Goal: Transaction & Acquisition: Purchase product/service

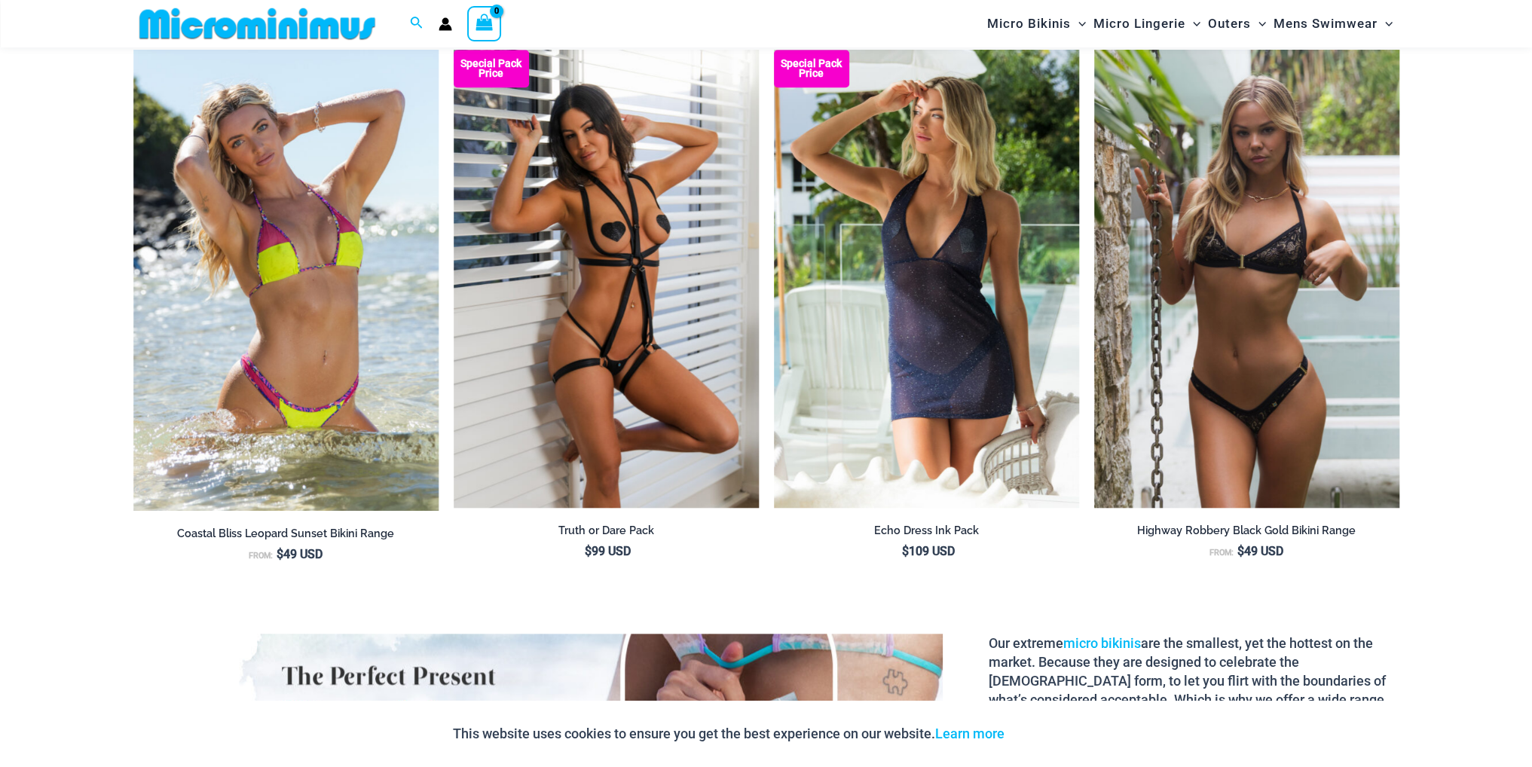
scroll to position [2172, 0]
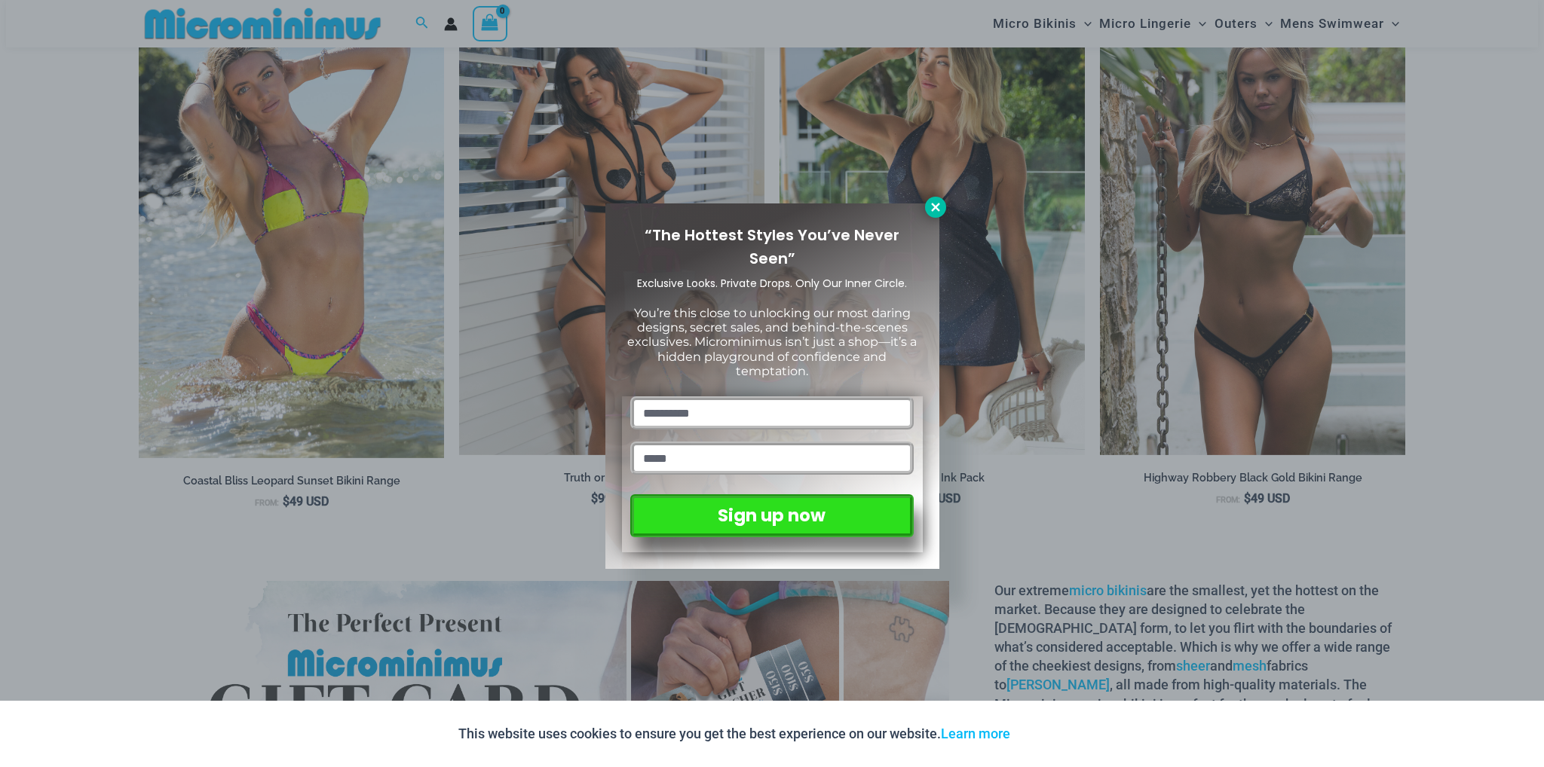
click at [935, 208] on icon at bounding box center [935, 207] width 8 height 8
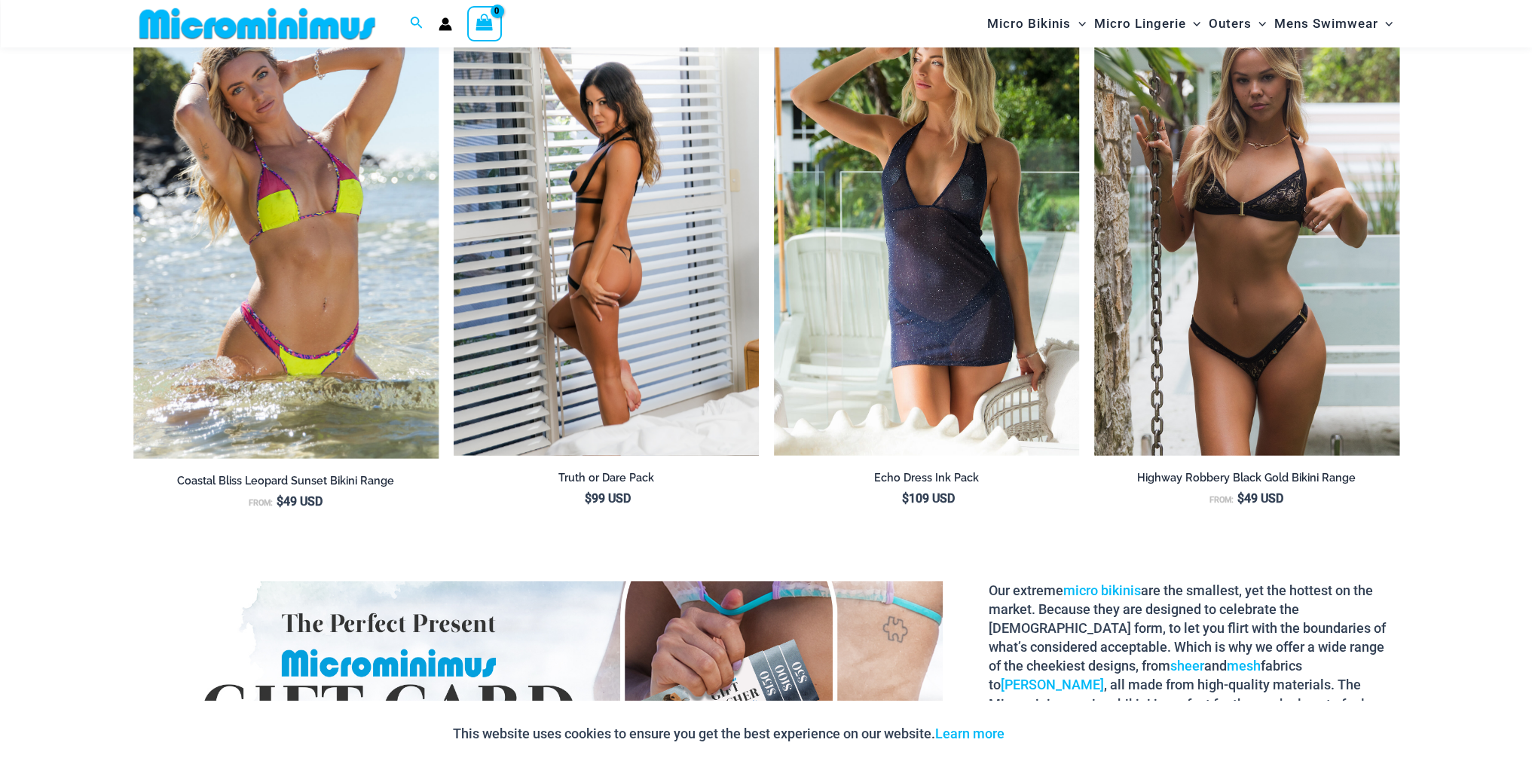
scroll to position [1418, 0]
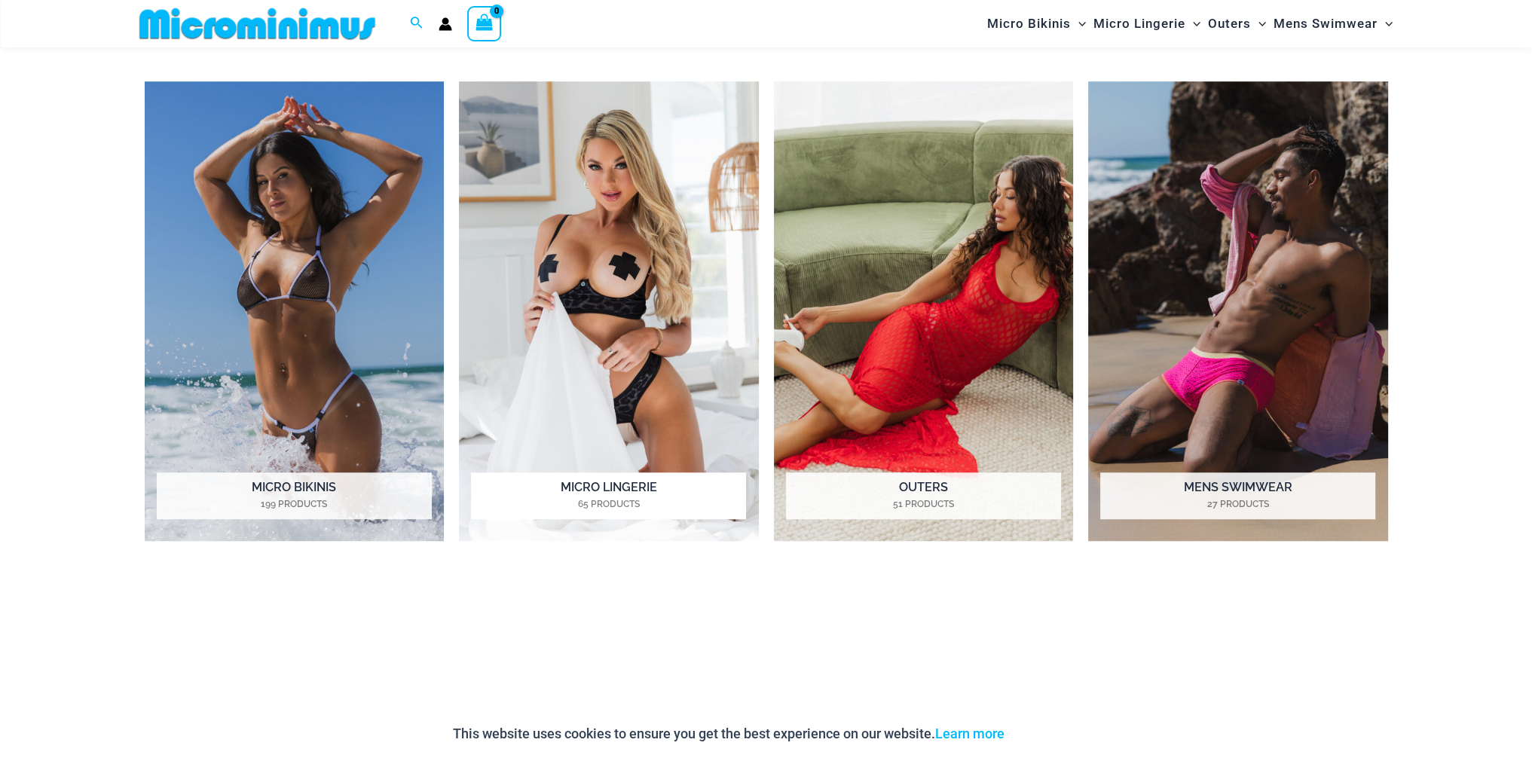
click at [644, 473] on h2 "Micro Lingerie 65 Products" at bounding box center [608, 496] width 275 height 47
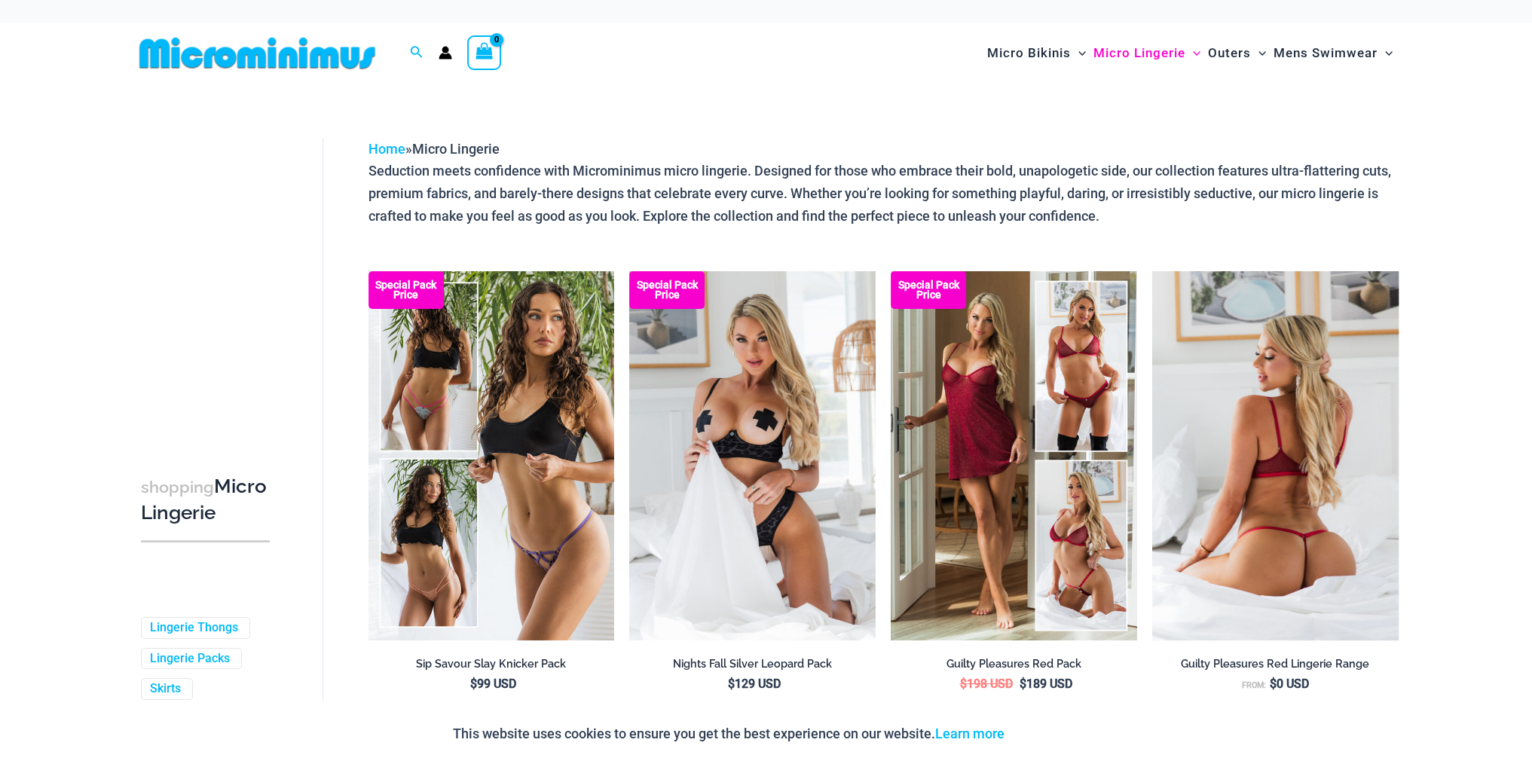
click at [1218, 374] on img at bounding box center [1275, 455] width 246 height 369
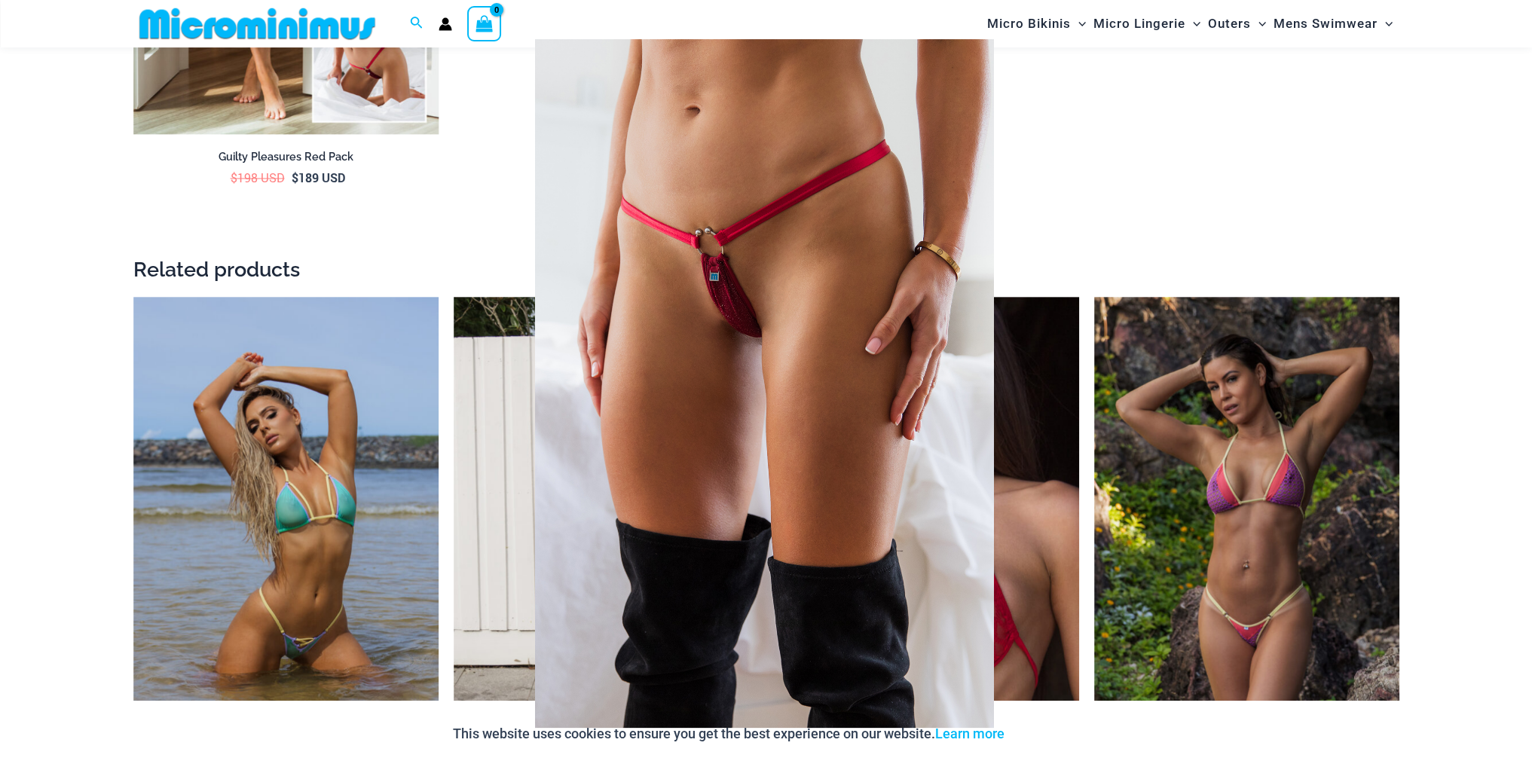
scroll to position [3156, 0]
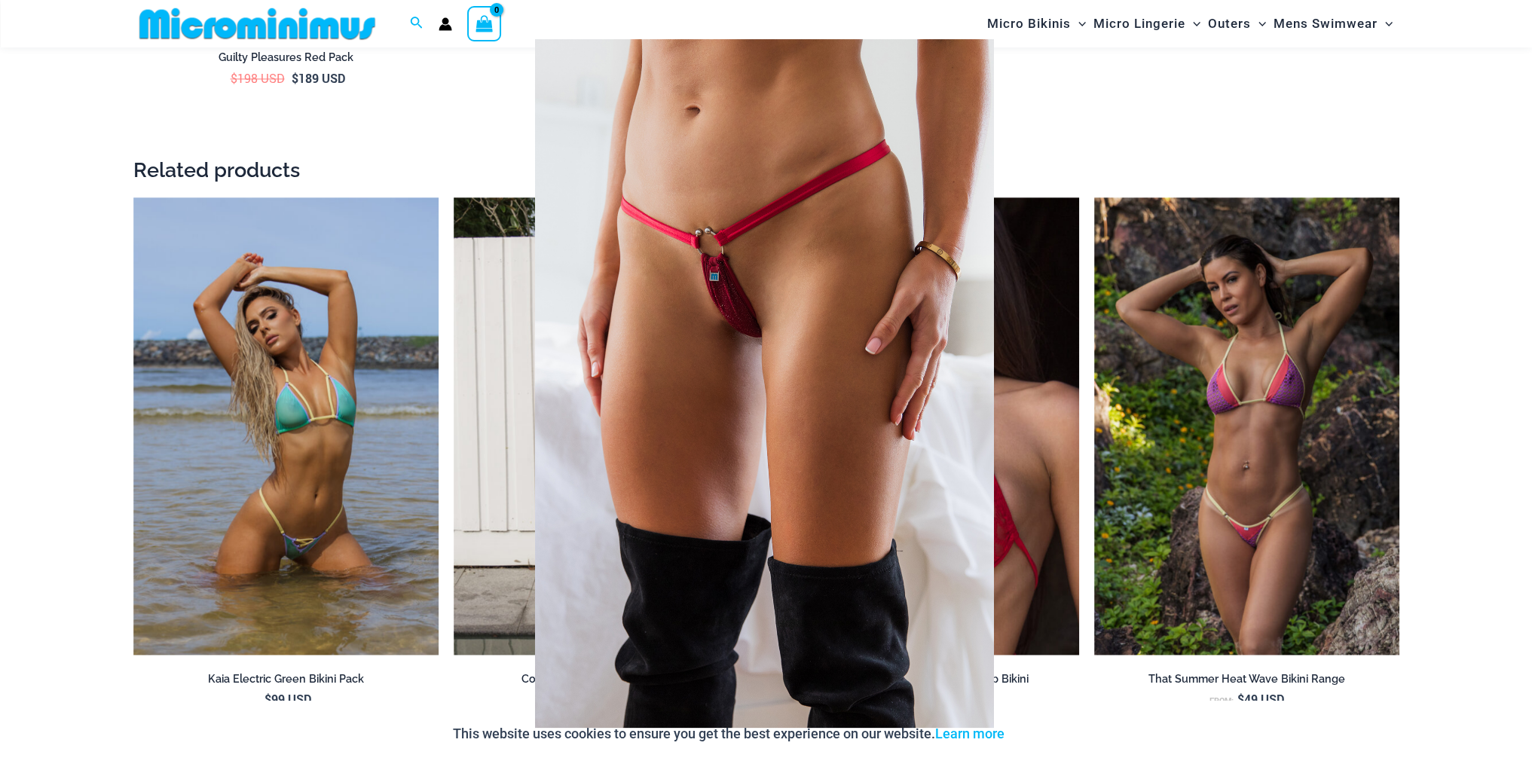
click at [90, 108] on div at bounding box center [766, 383] width 1532 height 767
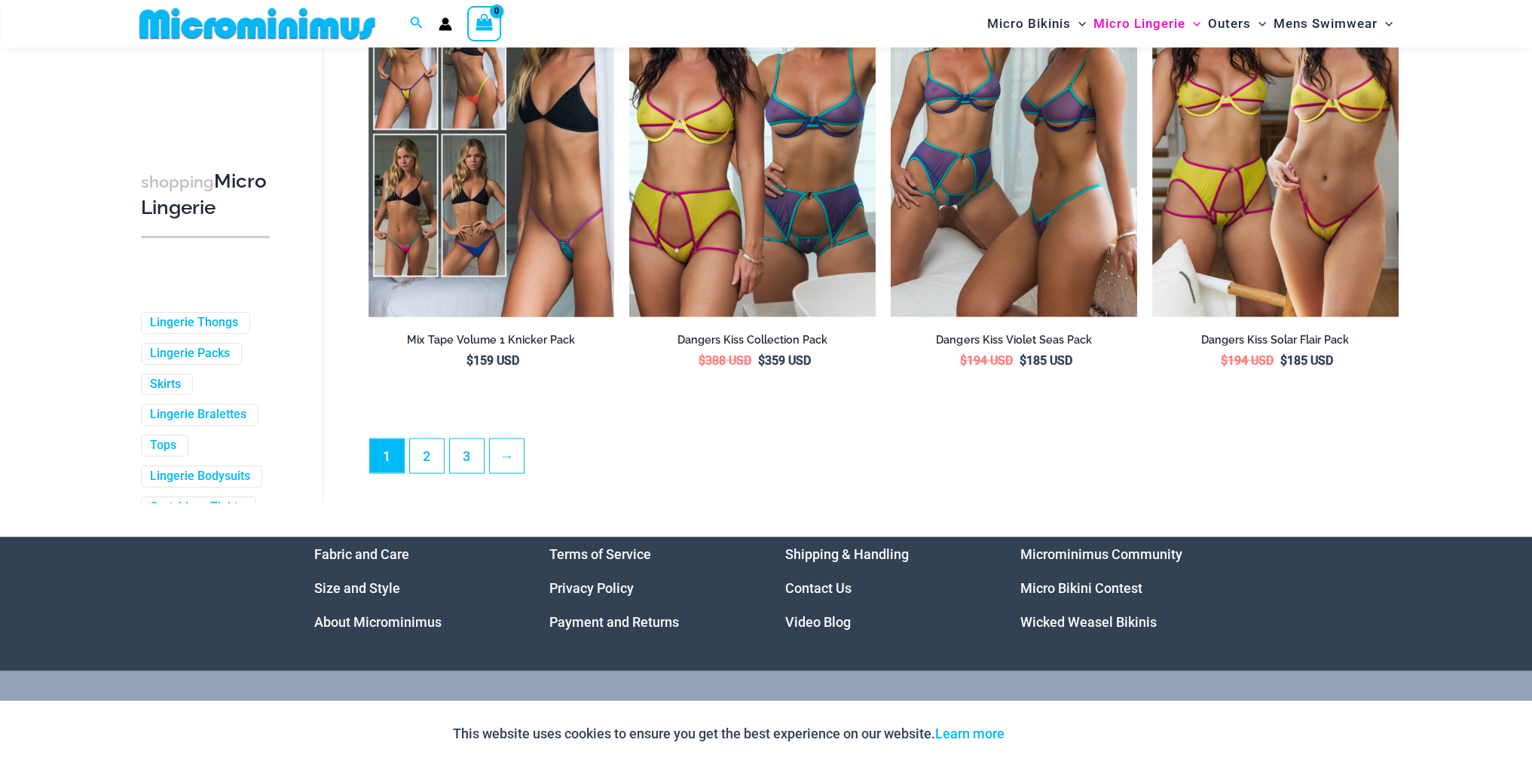
scroll to position [3981, 0]
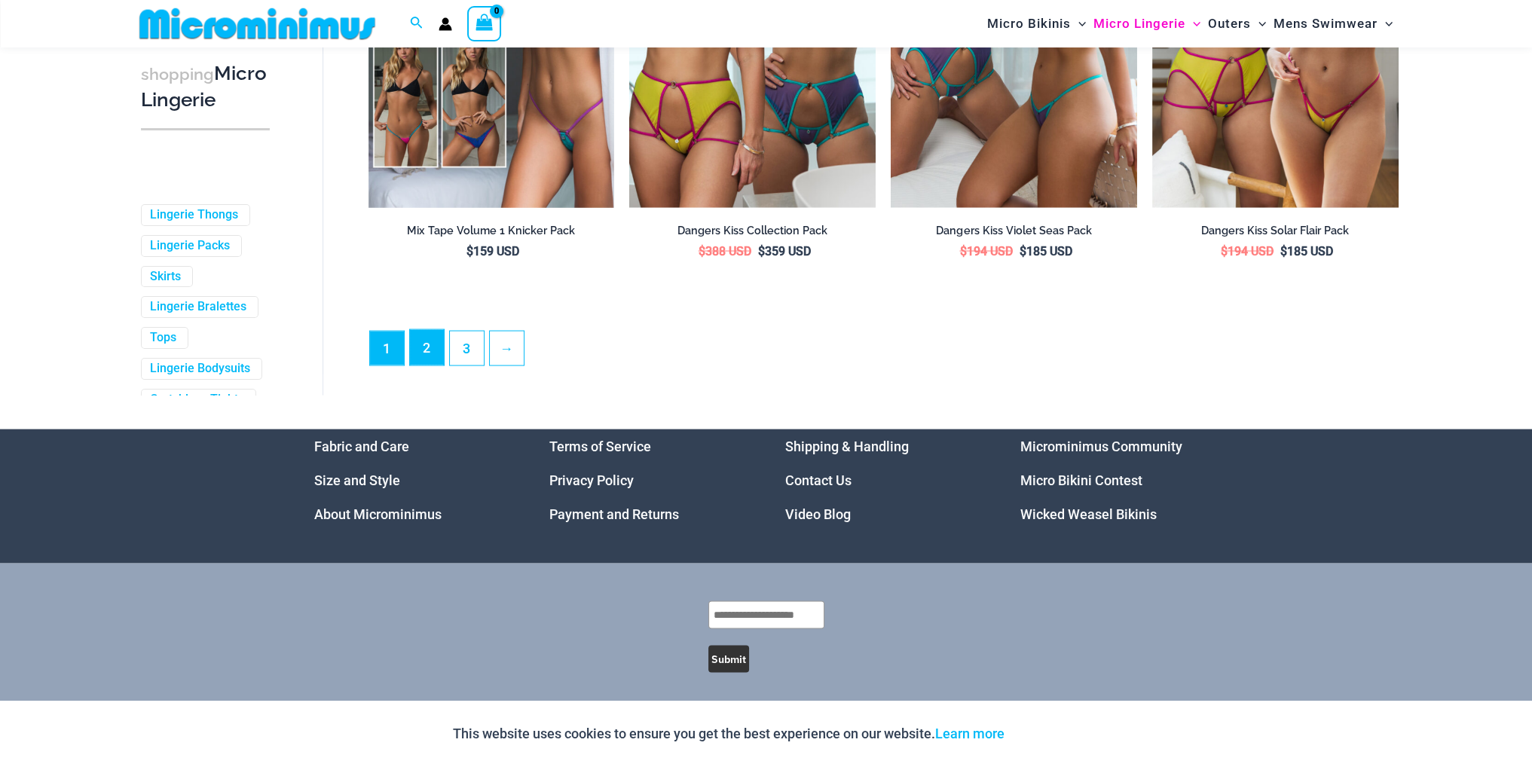
click at [430, 353] on link "2" at bounding box center [427, 347] width 34 height 35
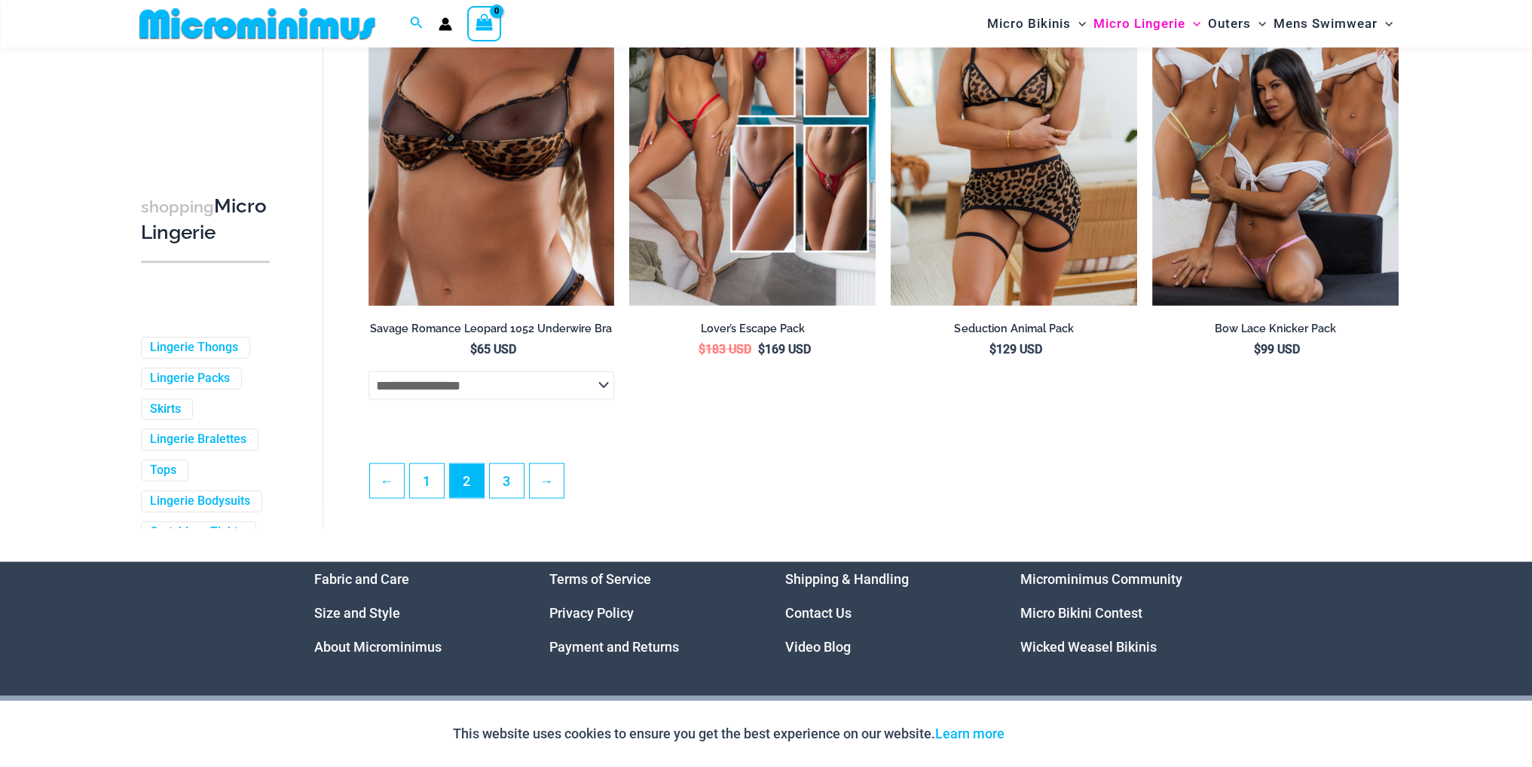
scroll to position [3906, 0]
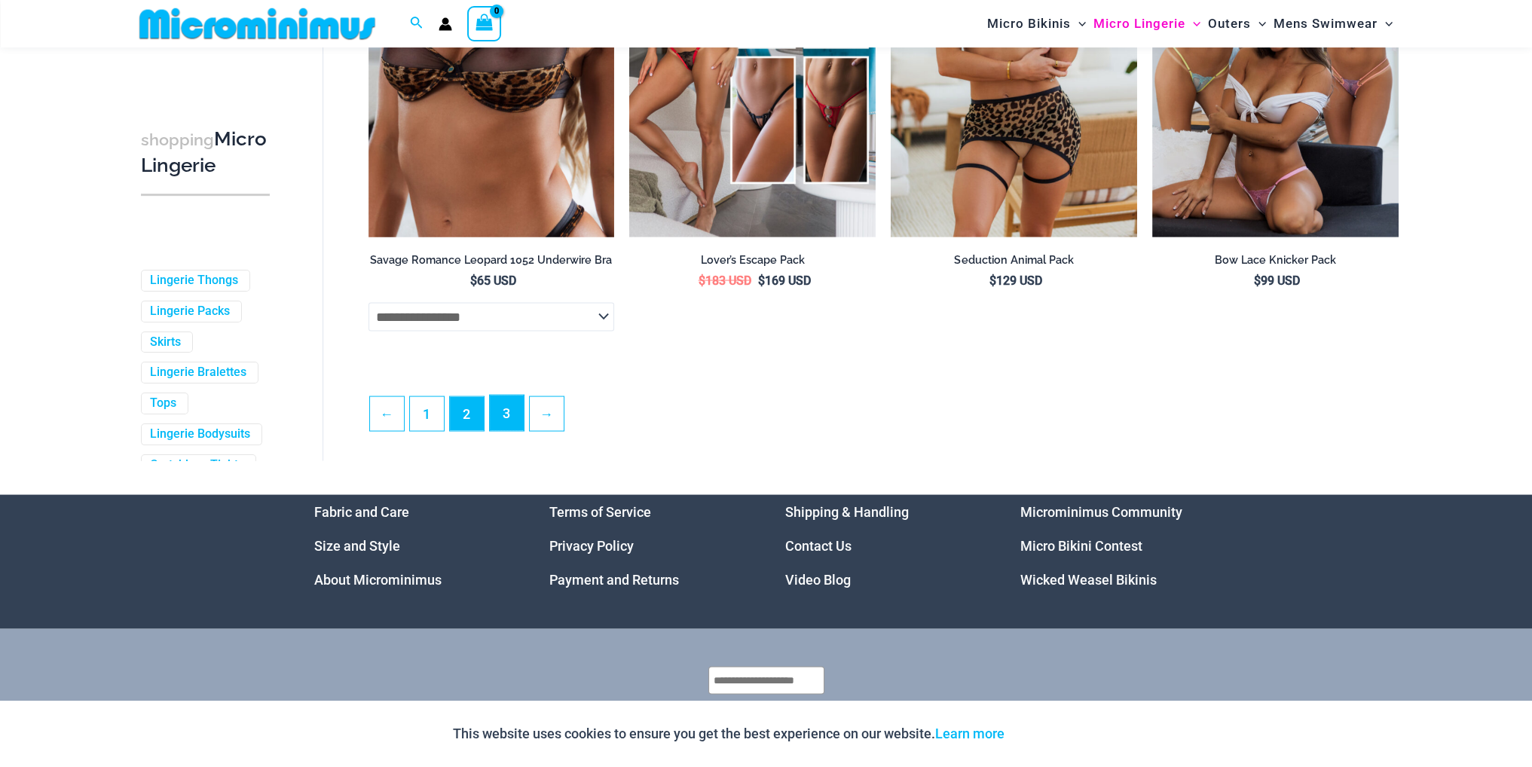
click at [509, 428] on link "3" at bounding box center [507, 413] width 34 height 35
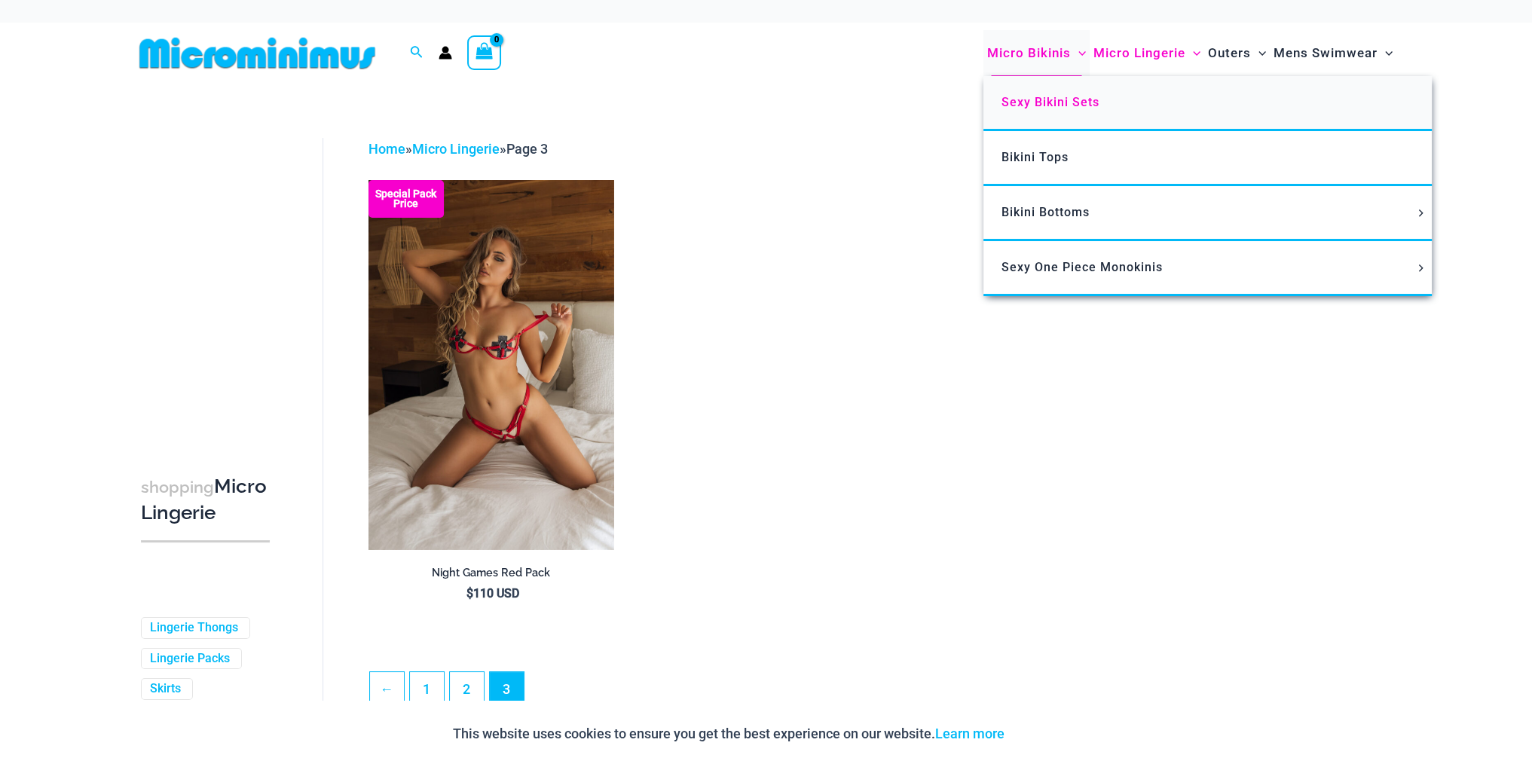
click at [1051, 104] on span "Sexy Bikini Sets" at bounding box center [1051, 102] width 98 height 14
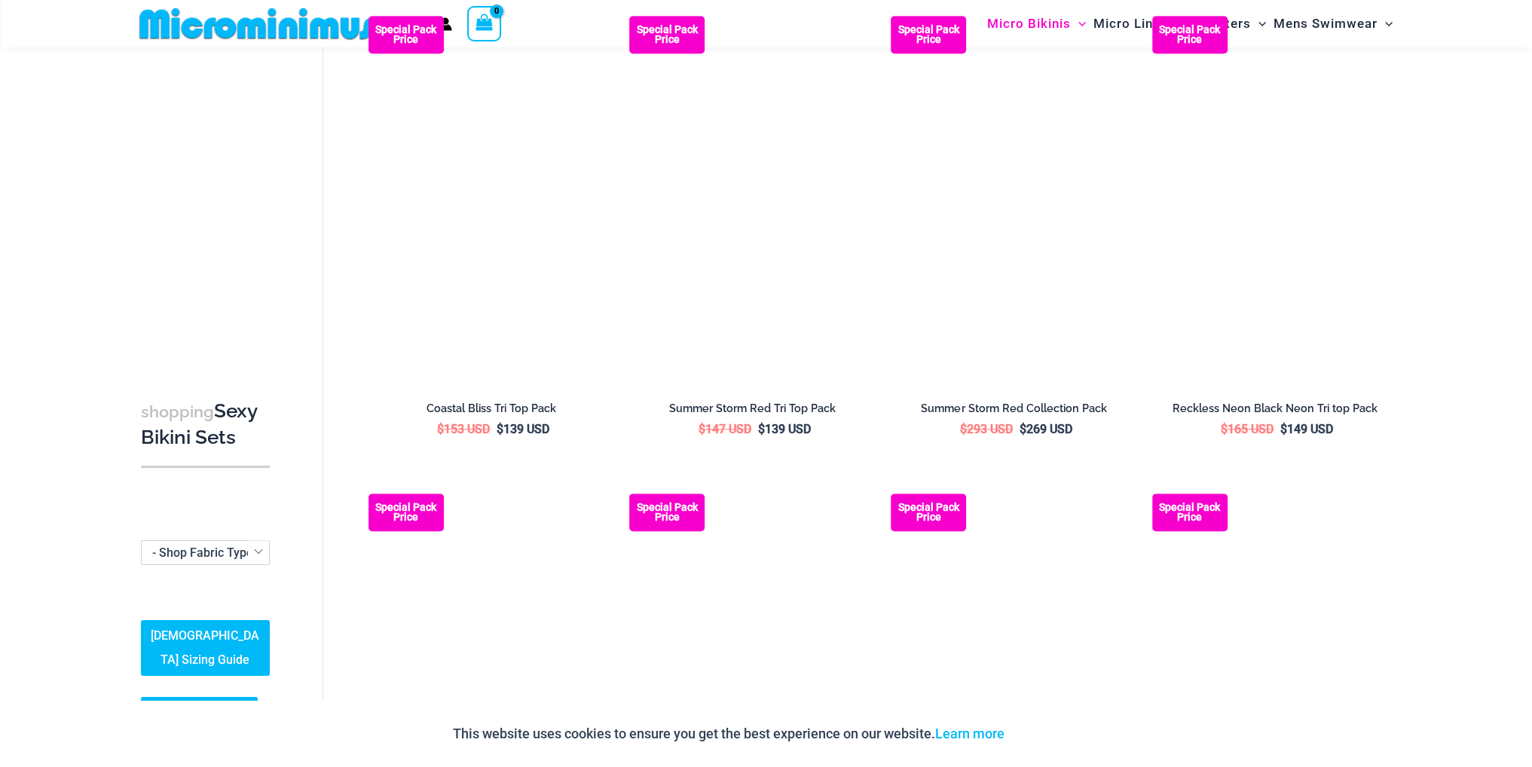
scroll to position [1495, 0]
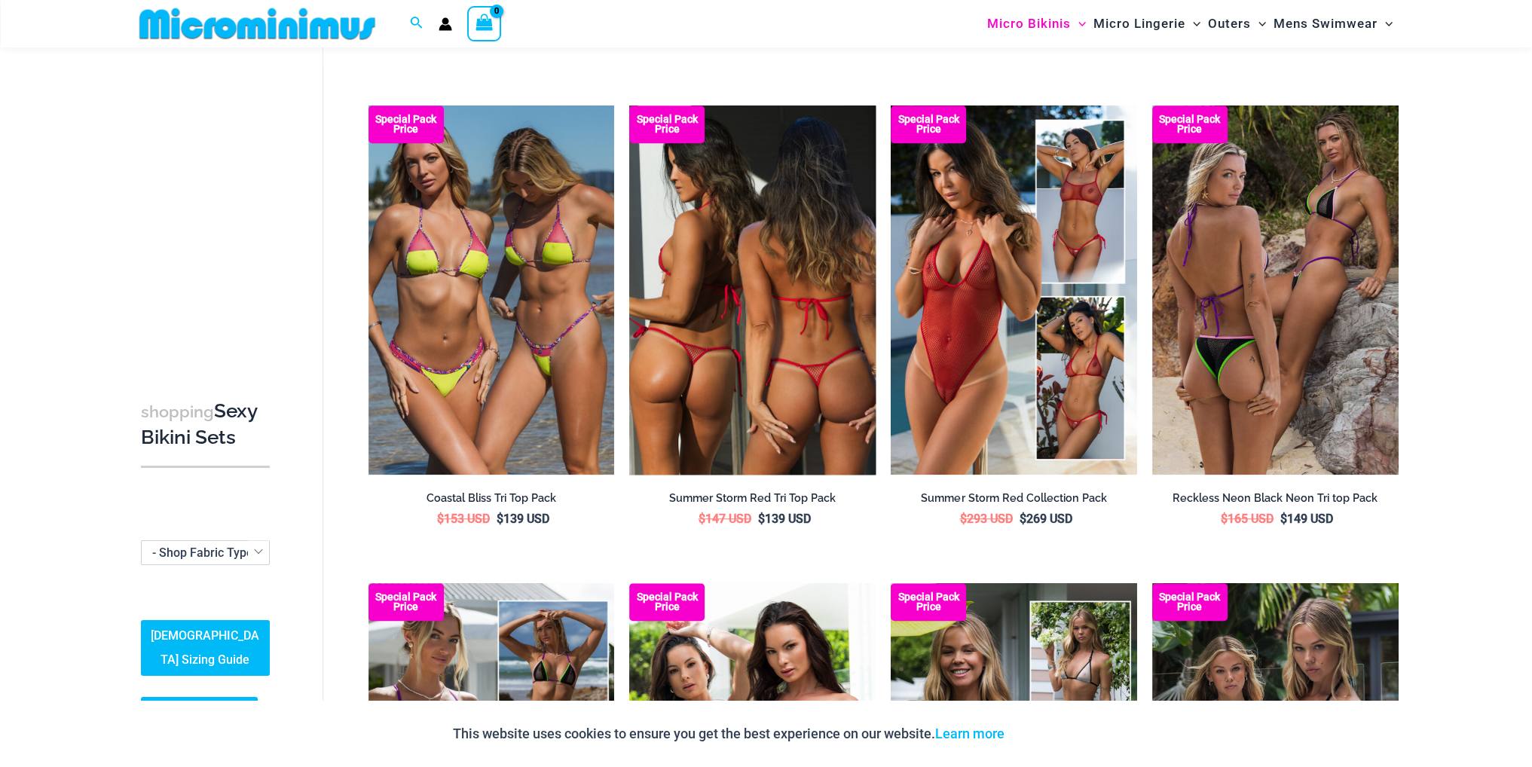
click at [803, 337] on img at bounding box center [752, 290] width 246 height 369
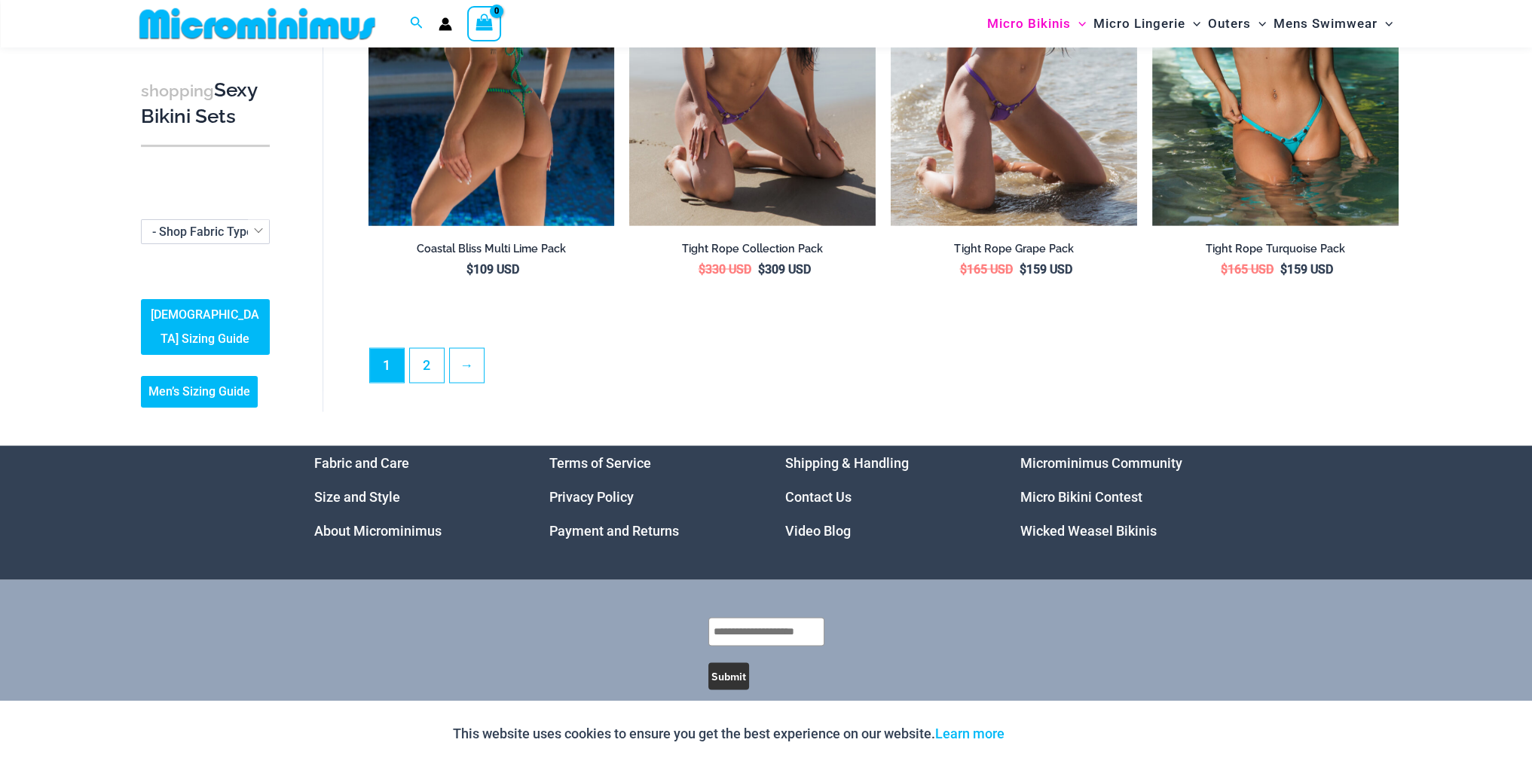
scroll to position [3669, 0]
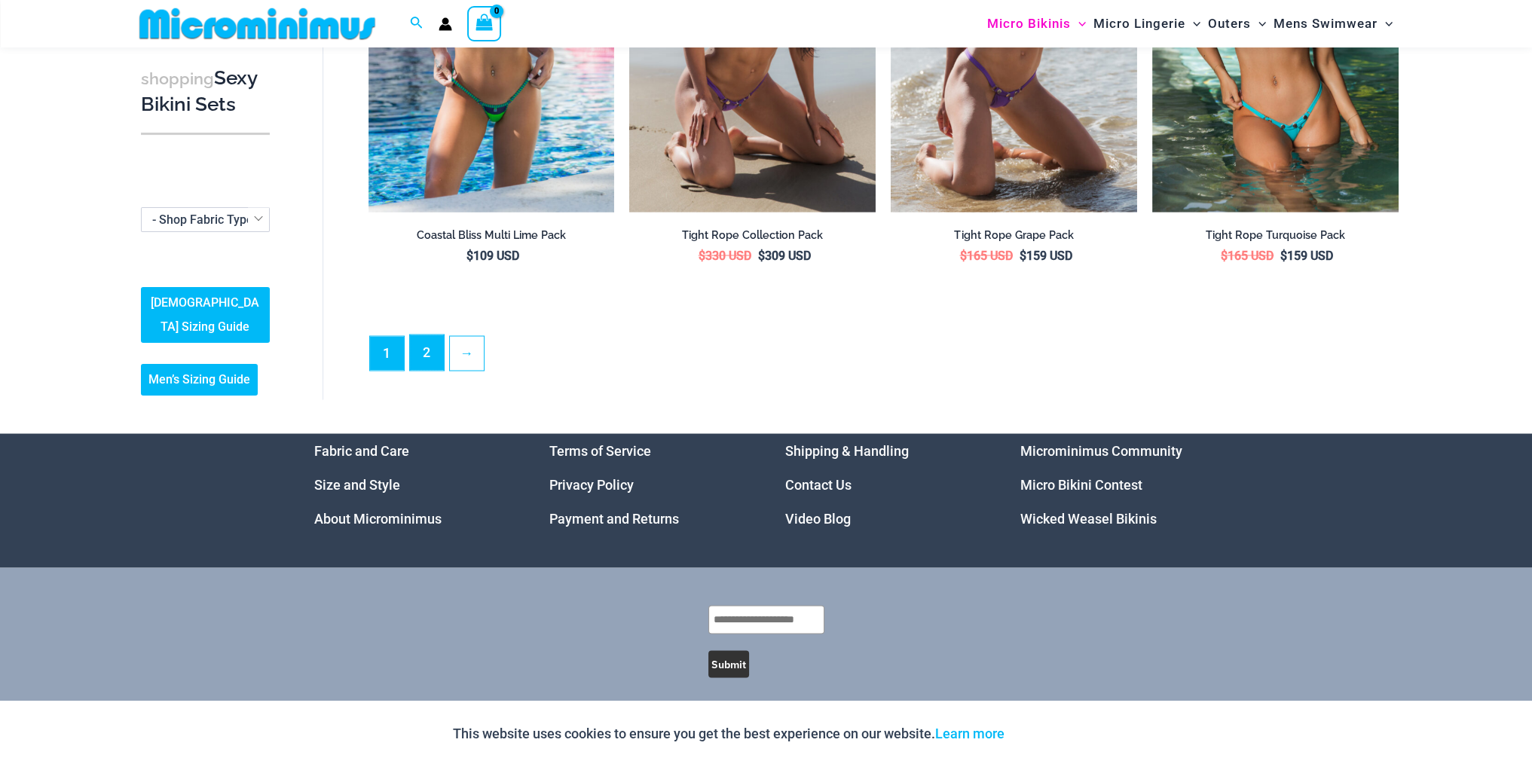
click at [422, 335] on link "2" at bounding box center [427, 352] width 34 height 35
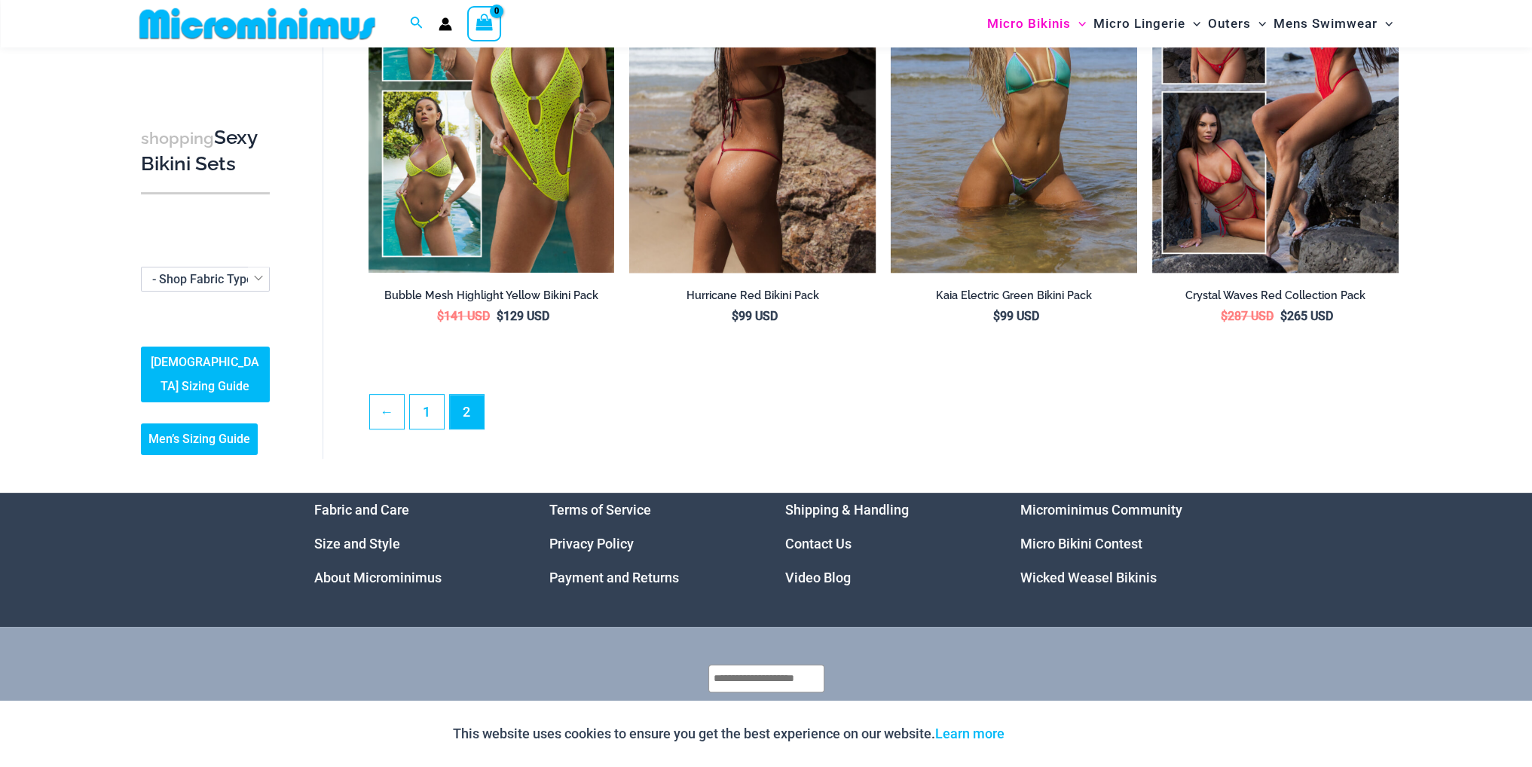
scroll to position [808, 0]
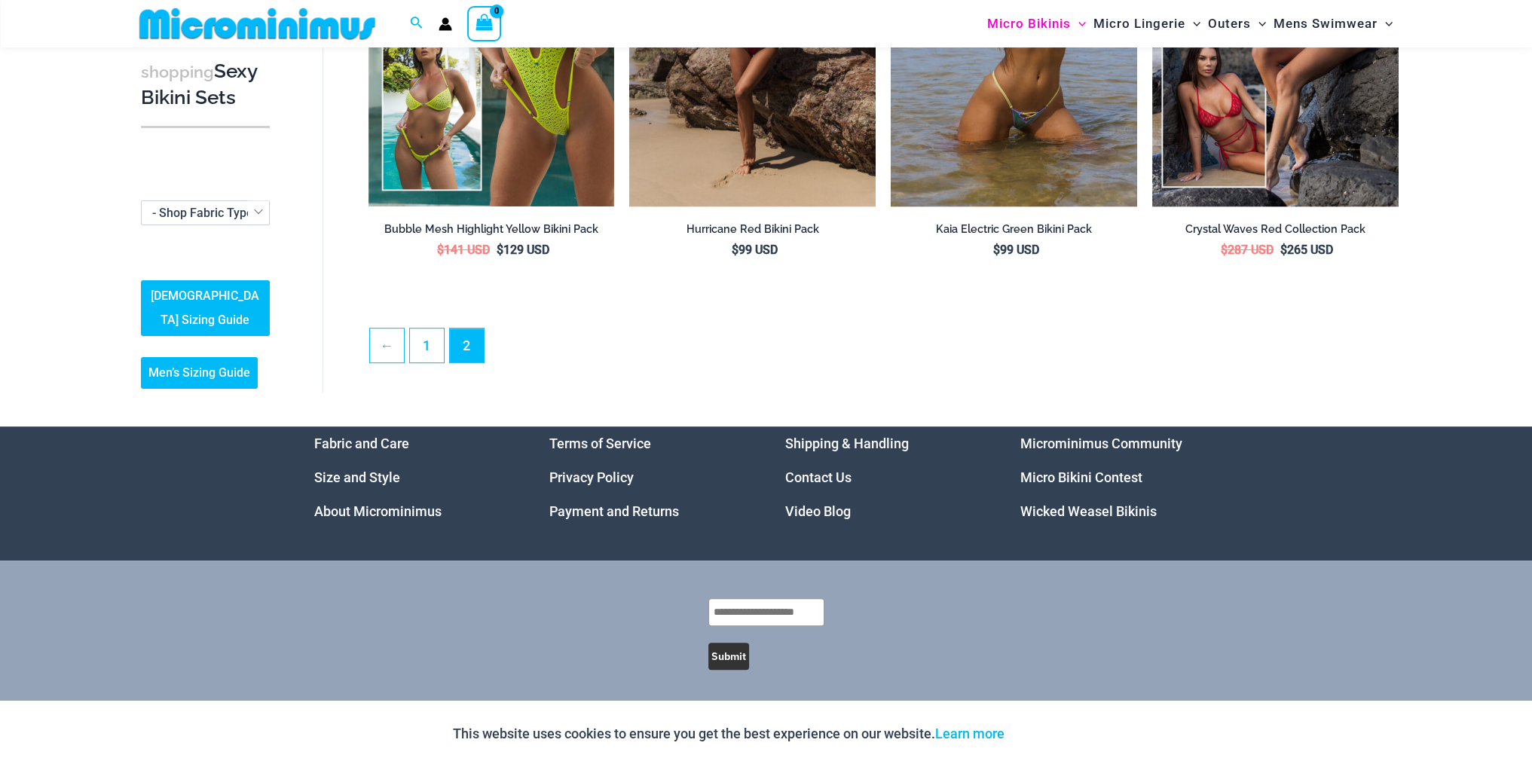
click at [808, 510] on link "Video Blog" at bounding box center [818, 511] width 66 height 16
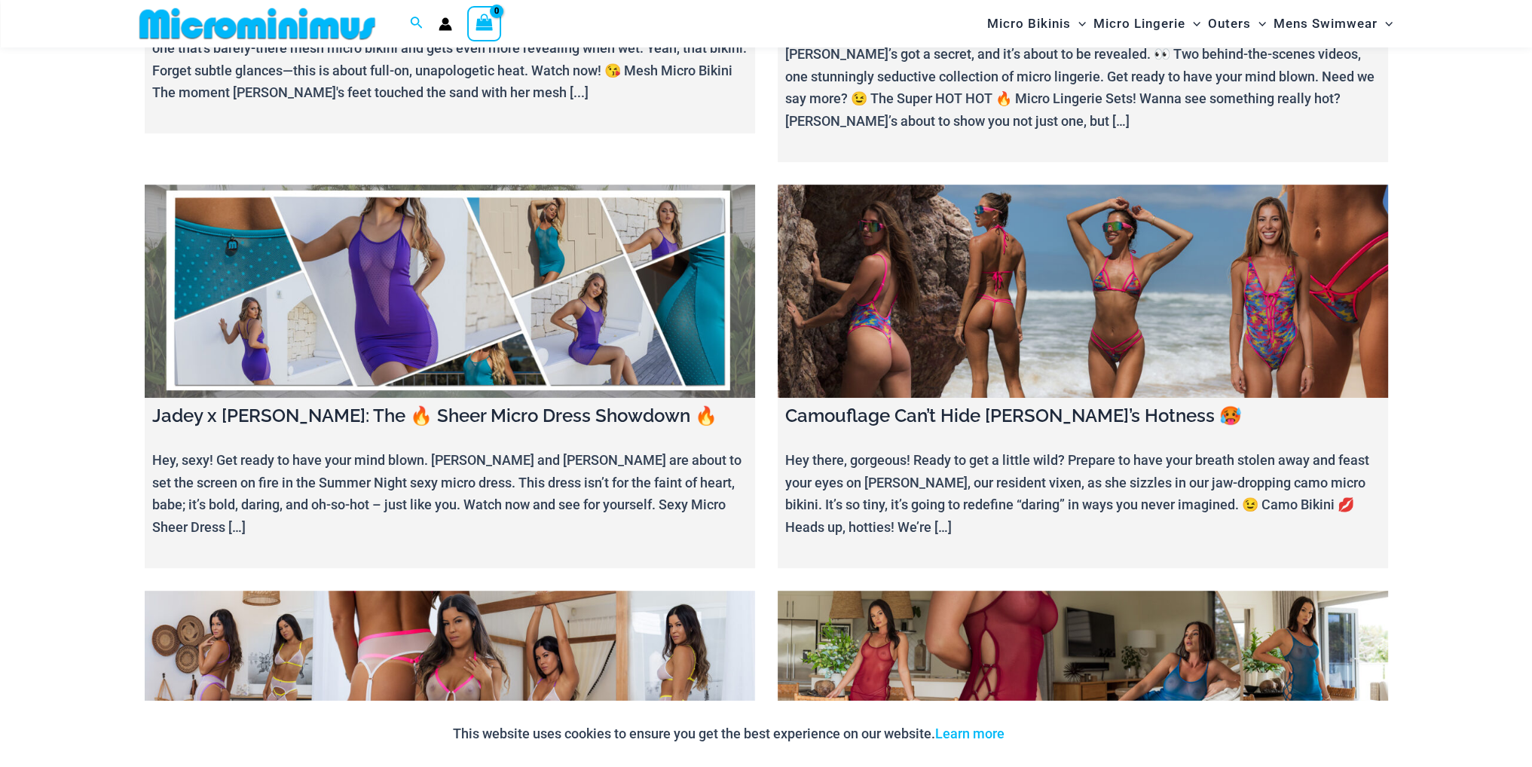
scroll to position [1193, 0]
